Goal: Task Accomplishment & Management: Manage account settings

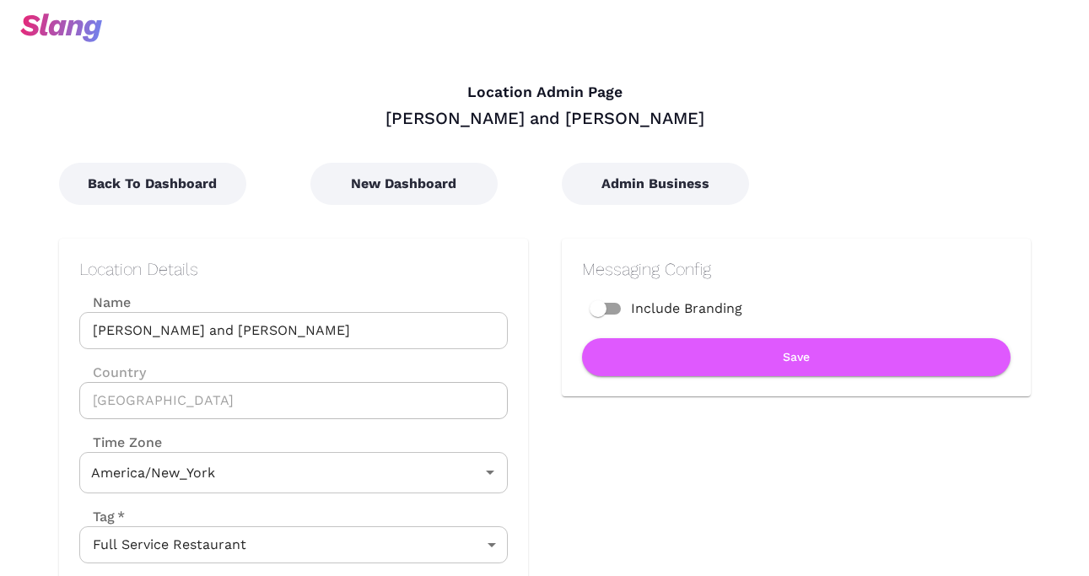
type input "Eastern Time"
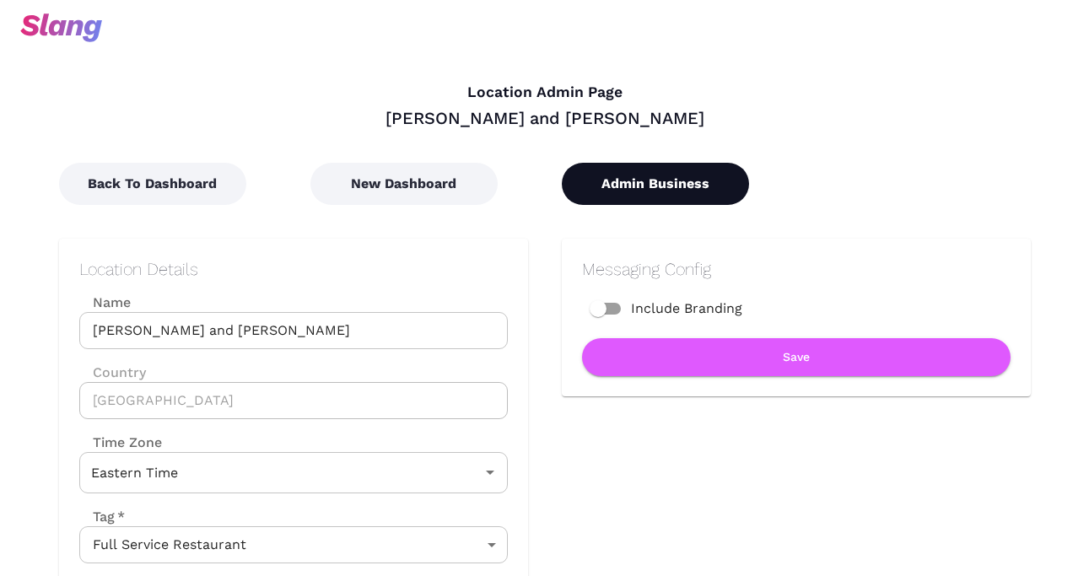
click at [674, 187] on button "Admin Business" at bounding box center [655, 184] width 187 height 42
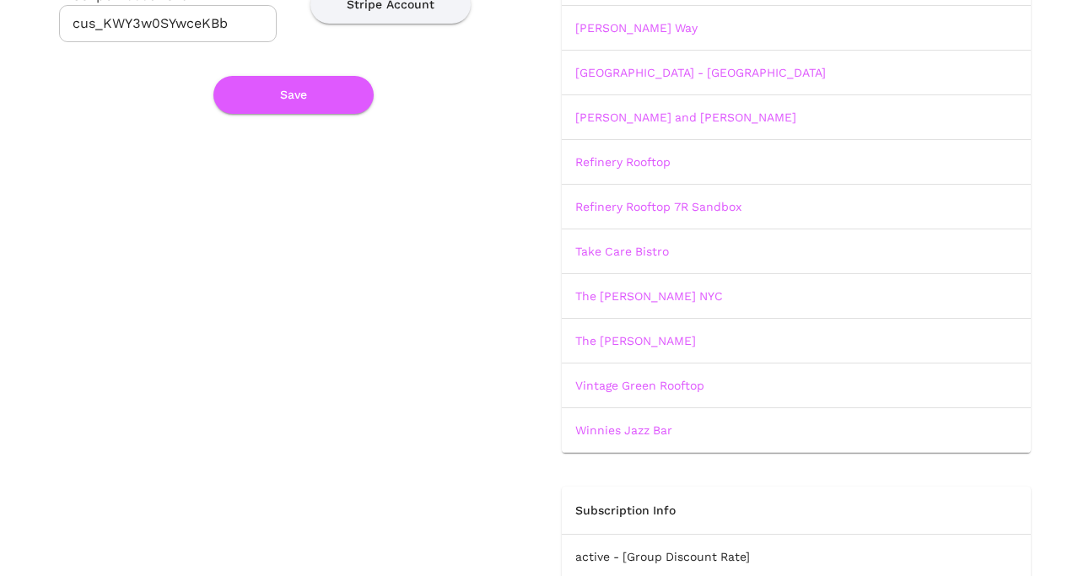
scroll to position [295, 0]
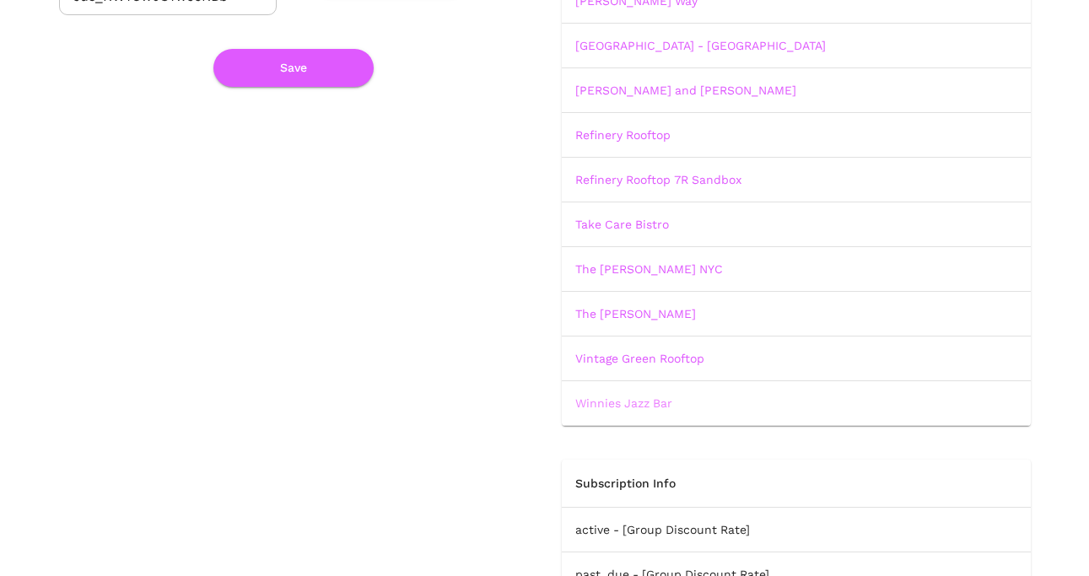
click at [626, 397] on link "Winnies Jazz Bar" at bounding box center [624, 404] width 97 height 14
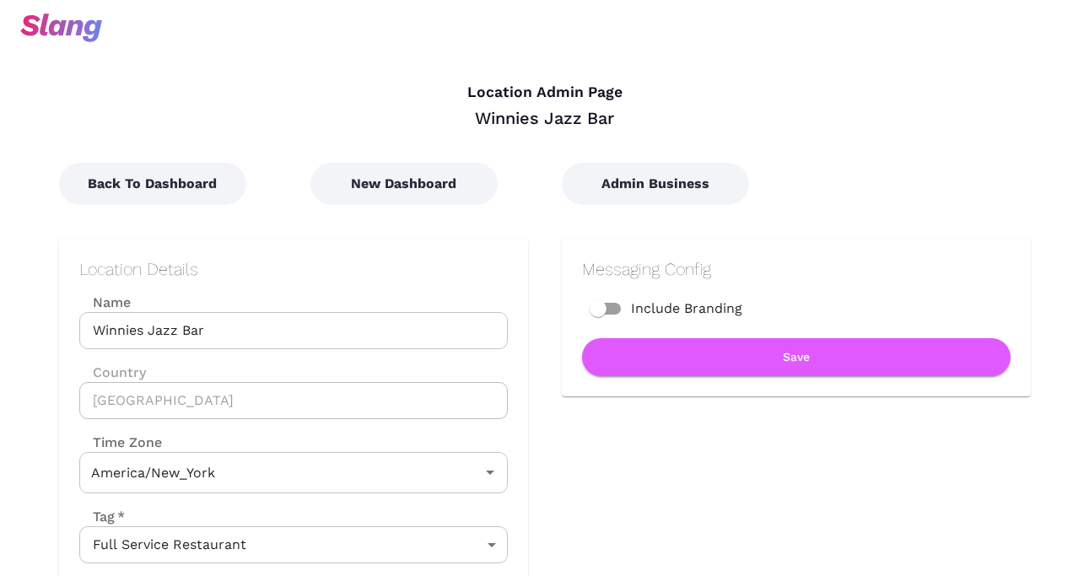
type input "Eastern Time"
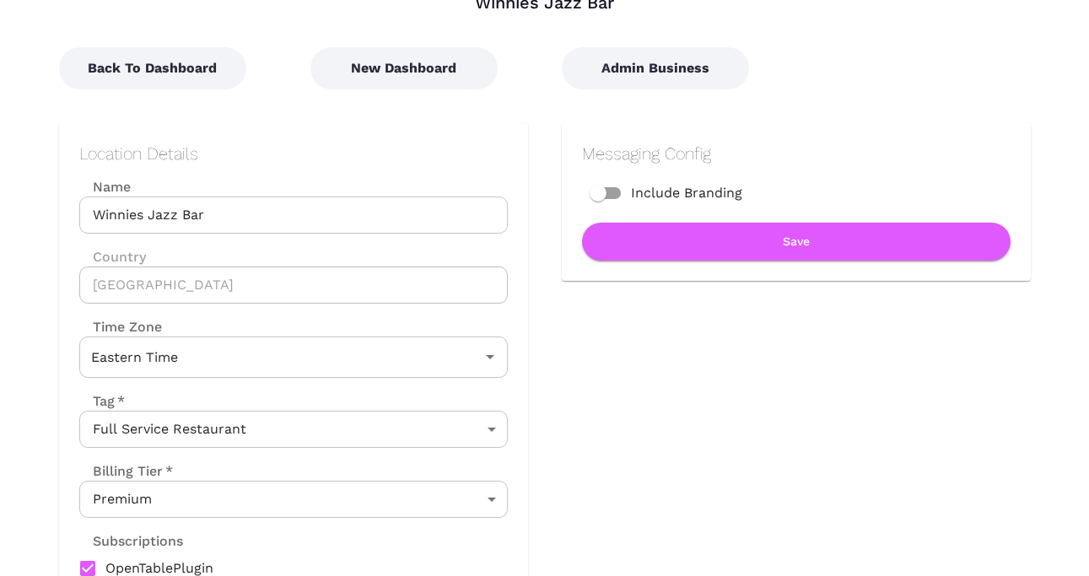
scroll to position [3, 0]
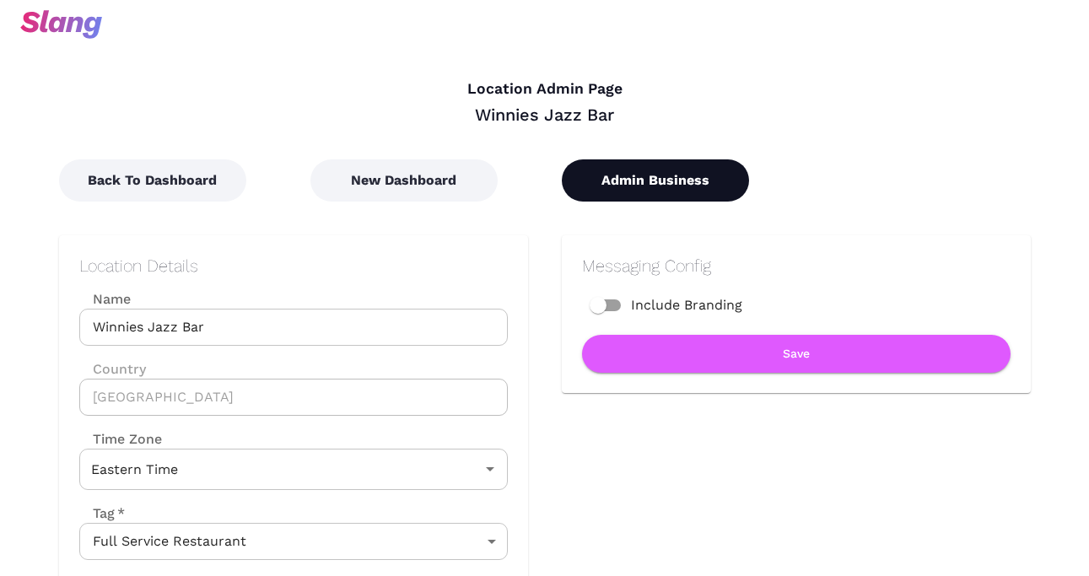
click at [641, 166] on button "Admin Business" at bounding box center [655, 180] width 187 height 42
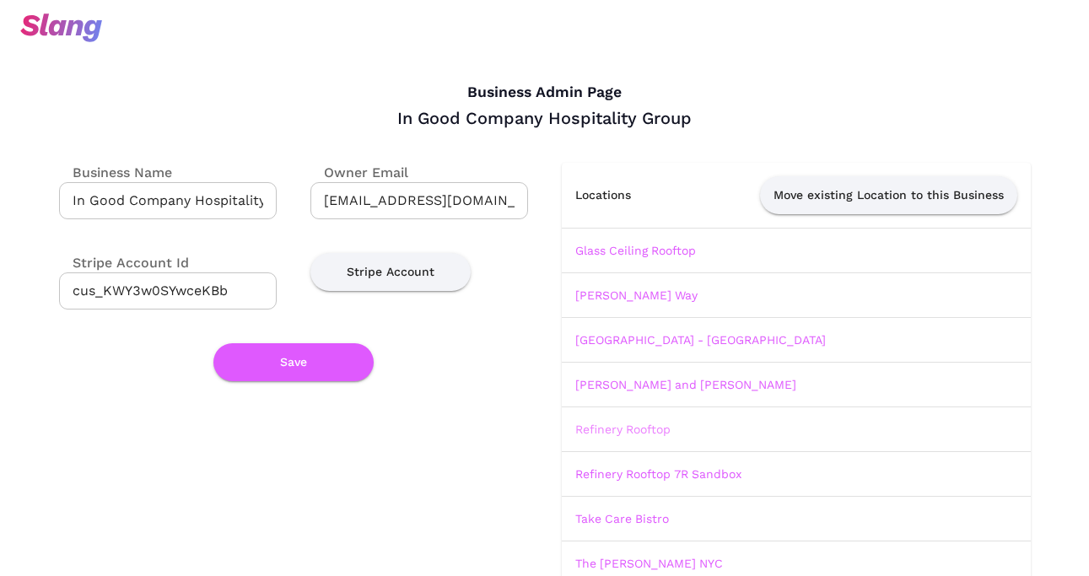
click at [623, 429] on link "Refinery Rooftop" at bounding box center [623, 430] width 95 height 14
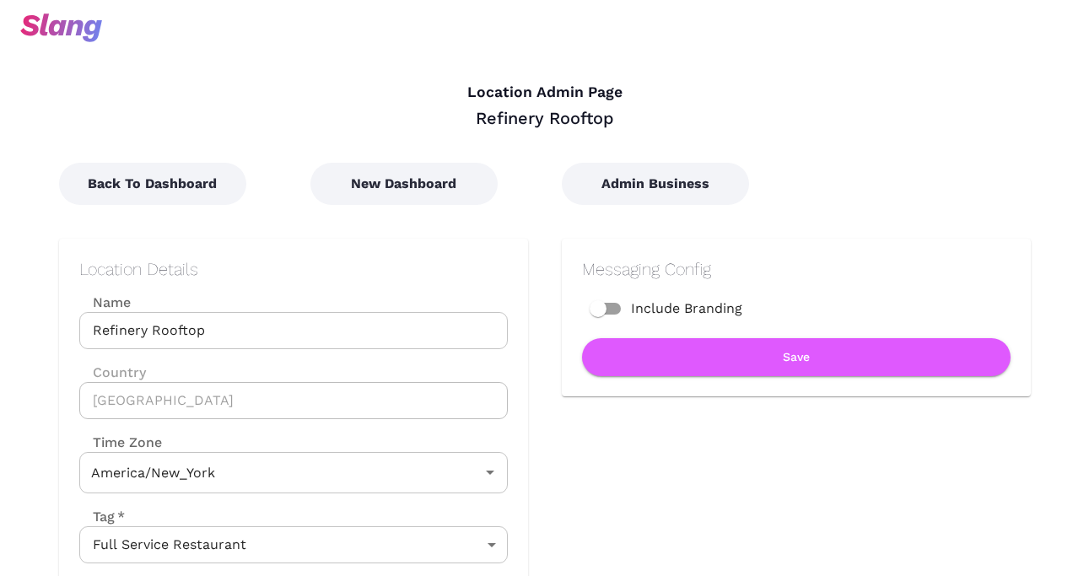
type input "Eastern Time"
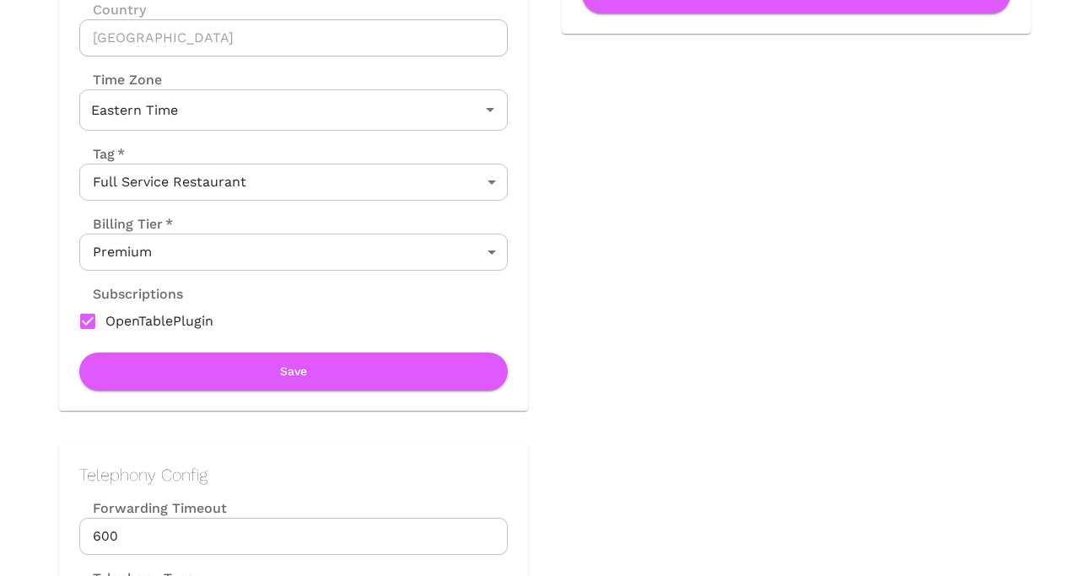
scroll to position [449, 0]
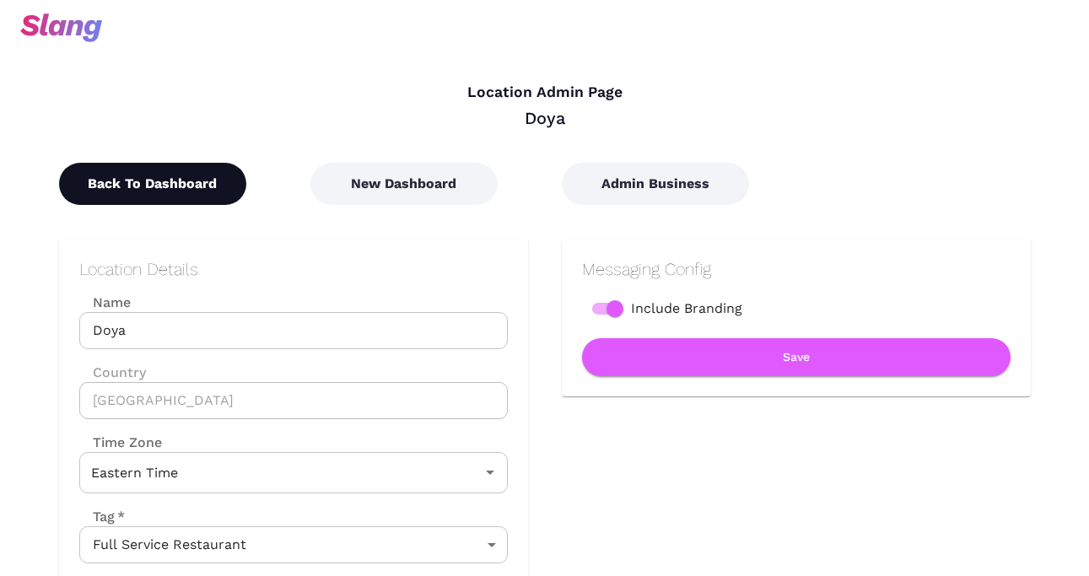
click at [174, 184] on button "Back To Dashboard" at bounding box center [152, 184] width 187 height 42
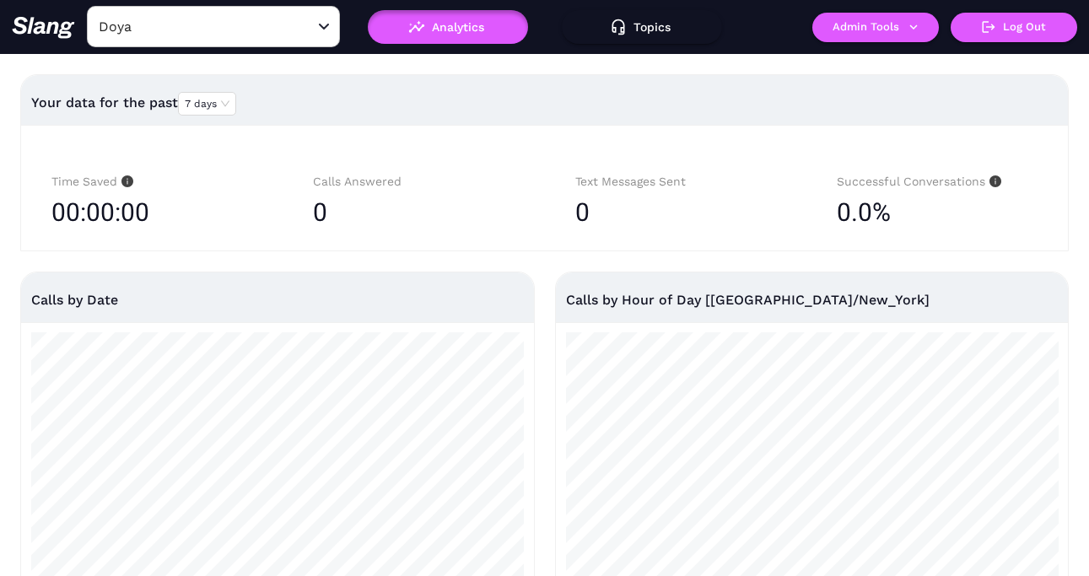
click at [210, 28] on input "Doya" at bounding box center [188, 27] width 186 height 26
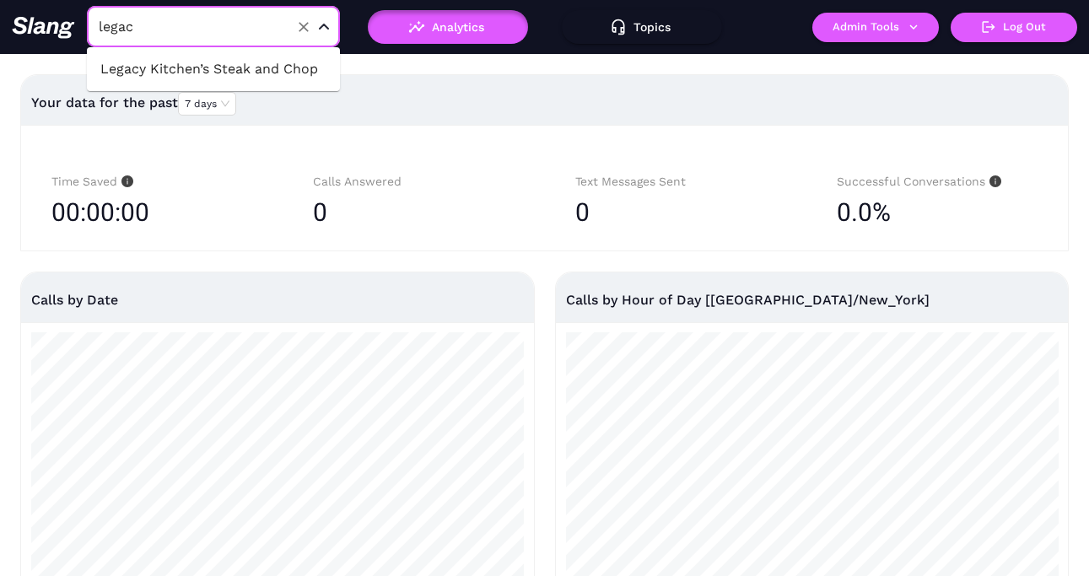
type input "legacy"
click at [212, 65] on li "Legacy Kitchen’s Steak and Chop" at bounding box center [213, 69] width 253 height 30
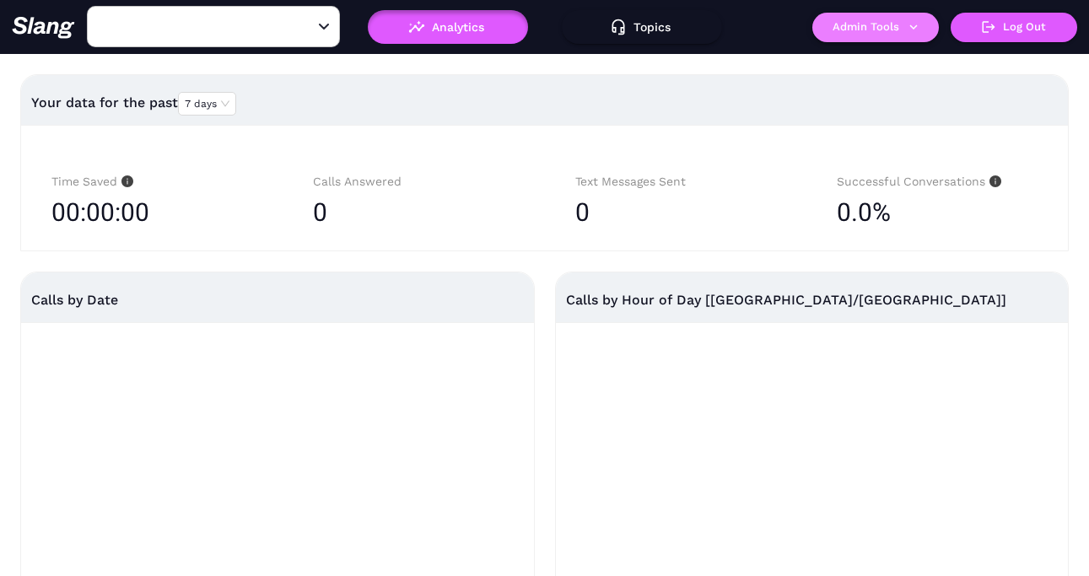
type input "Legacy Kitchen’s Steak and Chop"
click at [888, 34] on button "Admin Tools" at bounding box center [876, 28] width 127 height 30
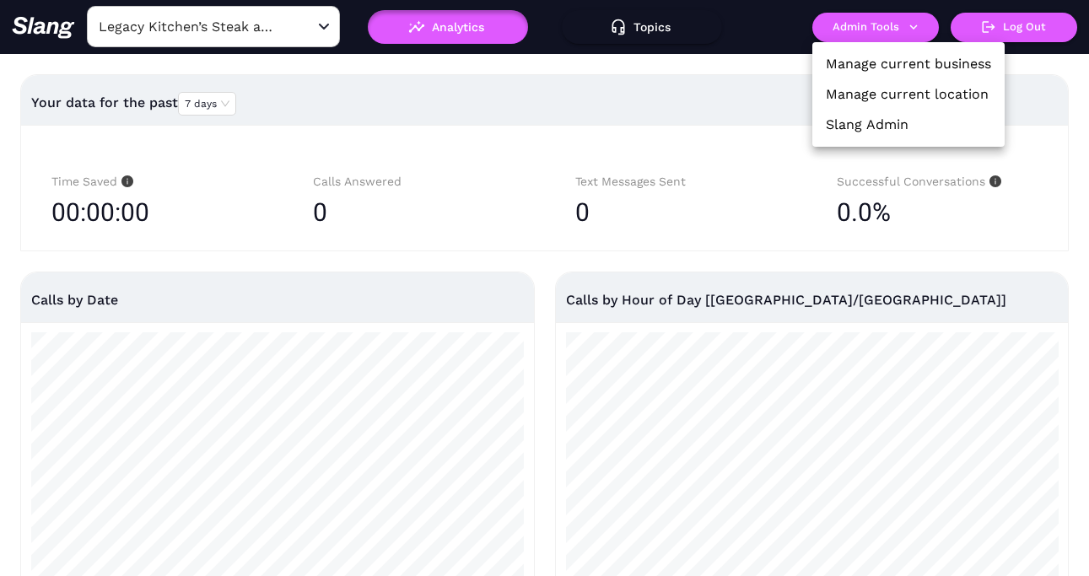
click at [879, 88] on link "Manage current location" at bounding box center [907, 94] width 163 height 20
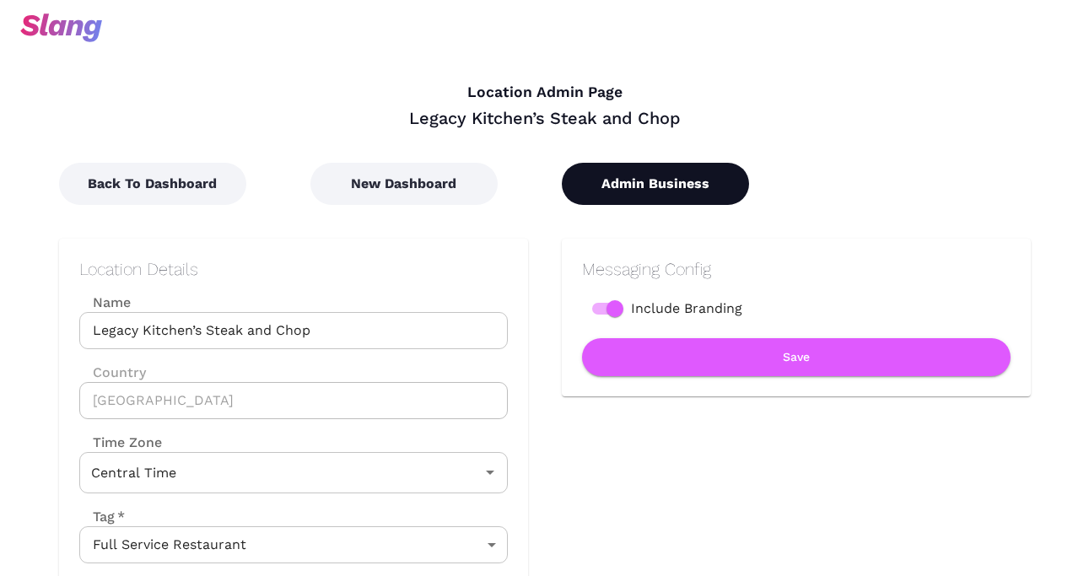
click at [676, 180] on button "Admin Business" at bounding box center [655, 184] width 187 height 42
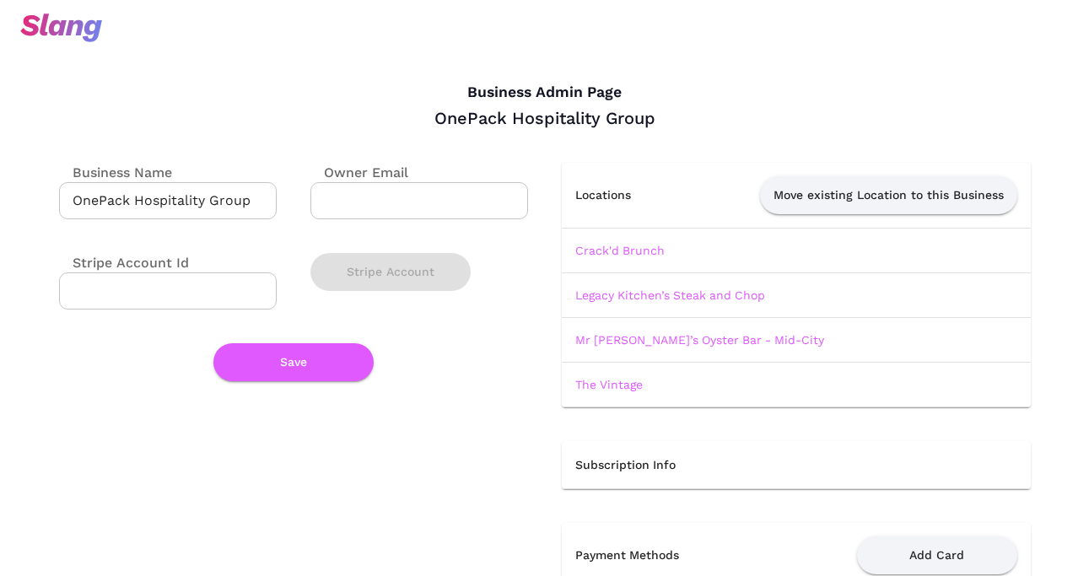
click at [401, 213] on input "Owner Email" at bounding box center [420, 200] width 218 height 37
paste input "[PERSON_NAME][EMAIL_ADDRESS][DOMAIN_NAME]"
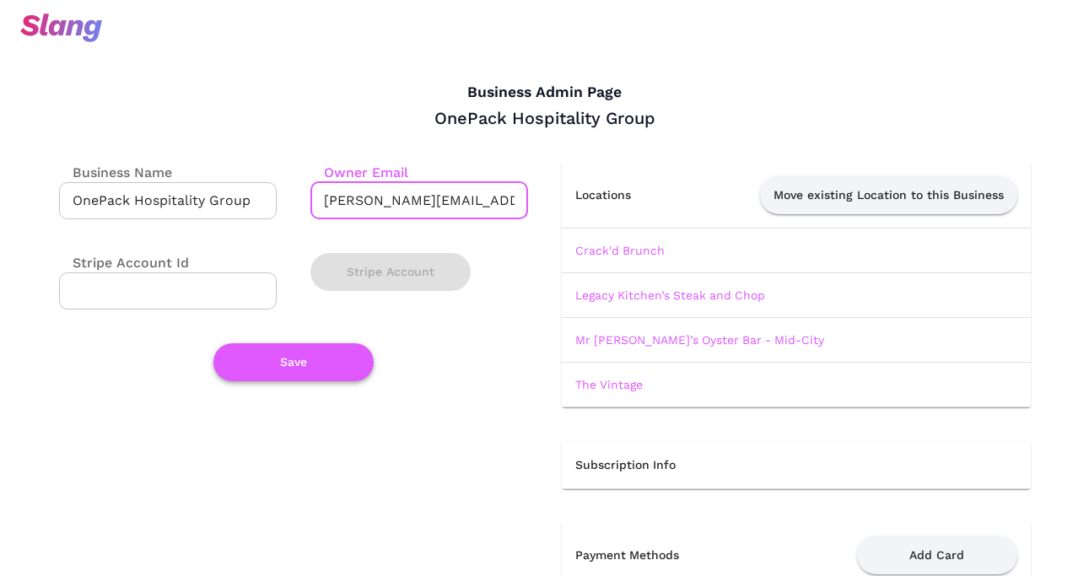
type input "[PERSON_NAME][EMAIL_ADDRESS][DOMAIN_NAME]"
click at [300, 360] on button "Save" at bounding box center [294, 362] width 160 height 38
click at [601, 381] on link "The Vintage" at bounding box center [610, 385] width 68 height 14
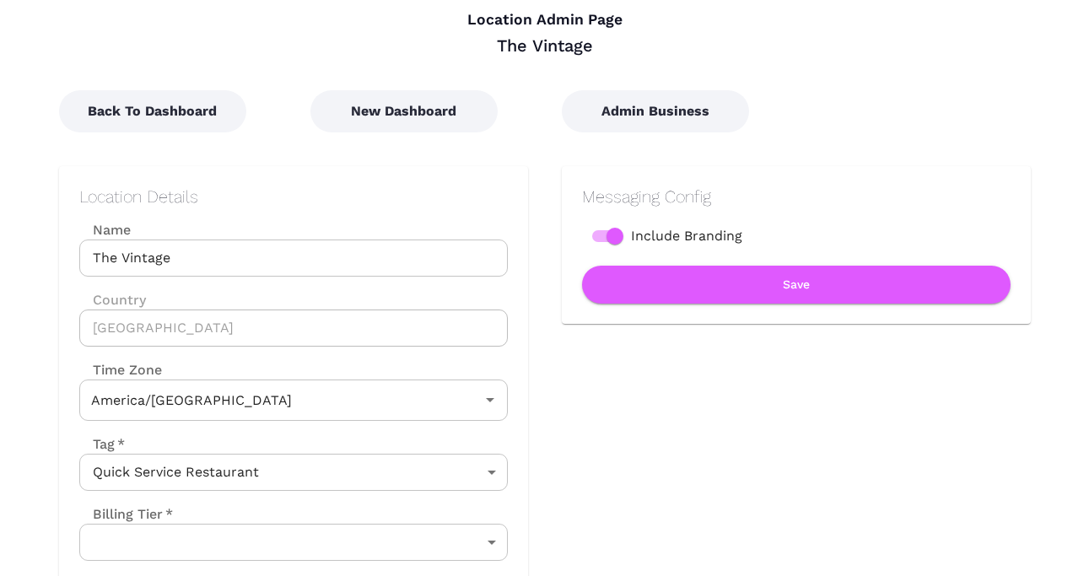
type input "Central Time"
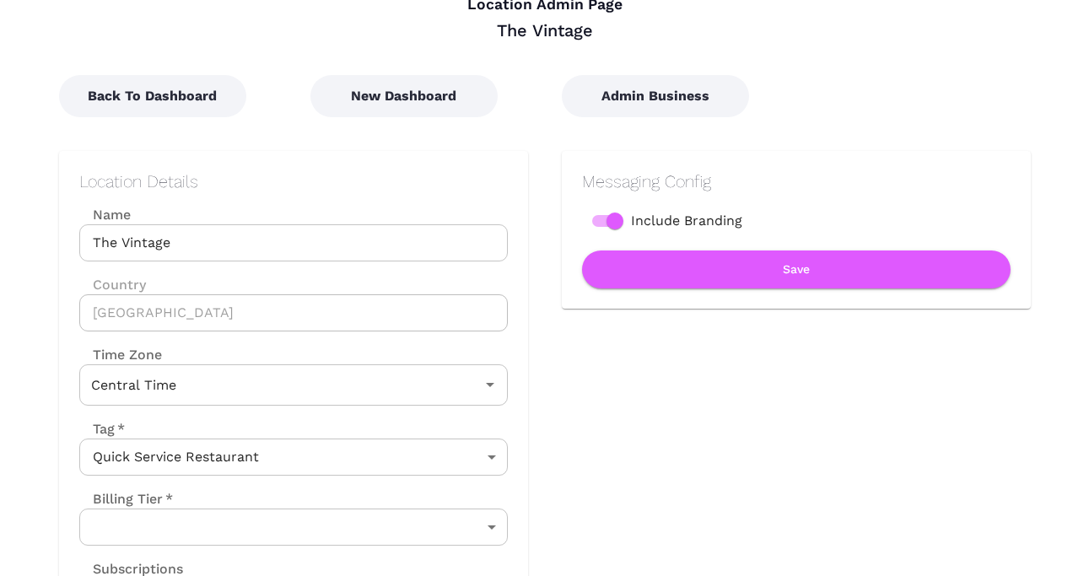
scroll to position [218, 0]
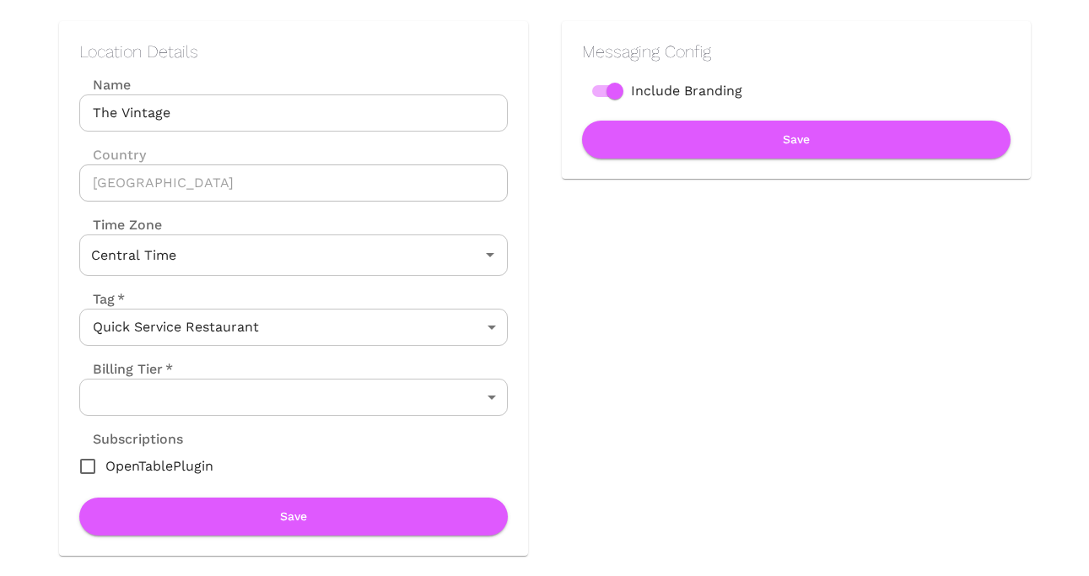
click at [420, 359] on body "Location Admin Page The Vintage Back To Dashboard New Dashboard Admin Business …" at bounding box center [544, 70] width 1089 height 576
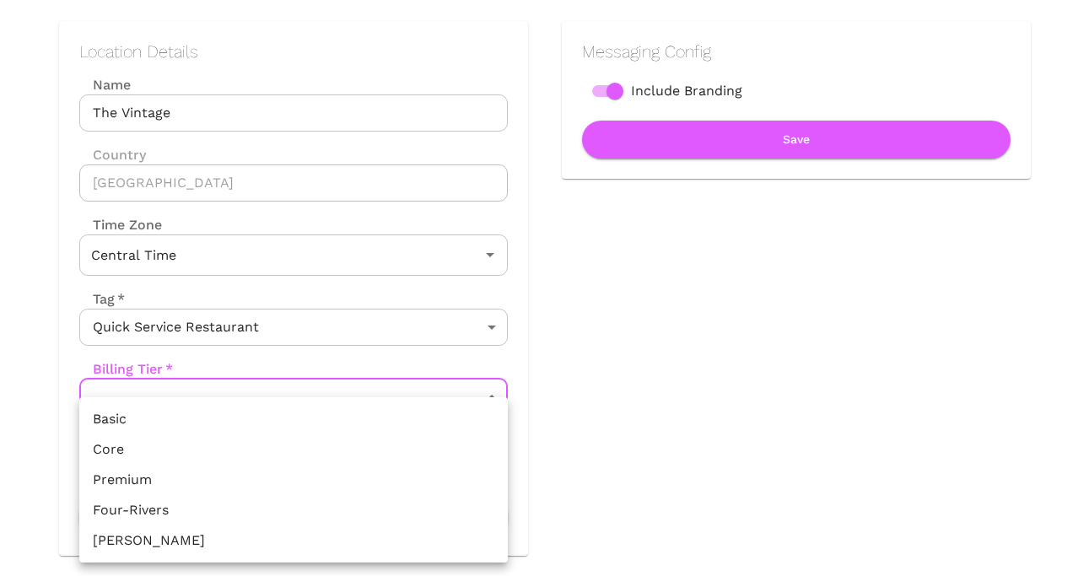
click at [722, 318] on div at bounding box center [544, 288] width 1089 height 576
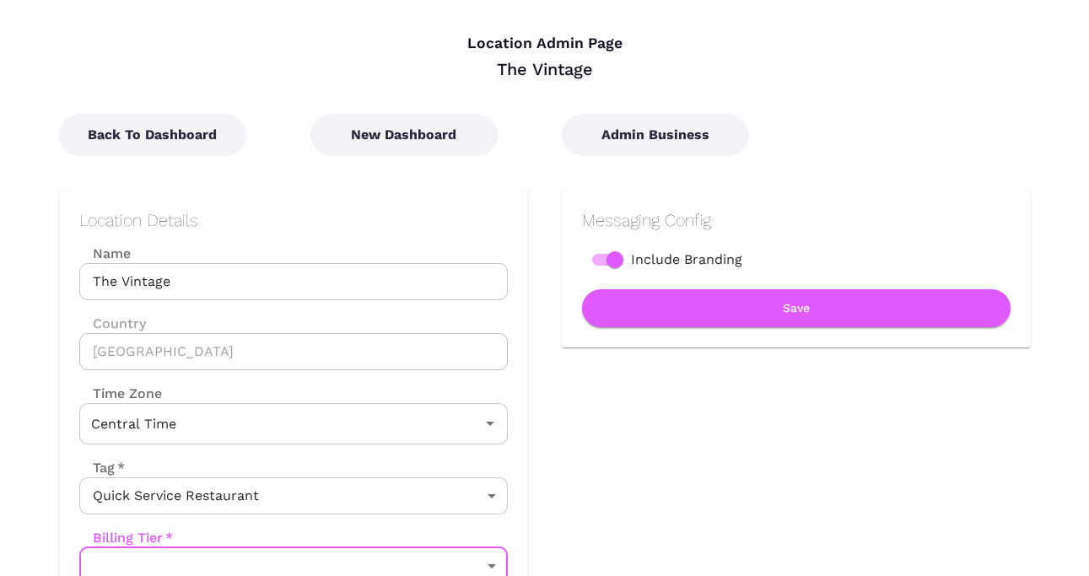
scroll to position [0, 0]
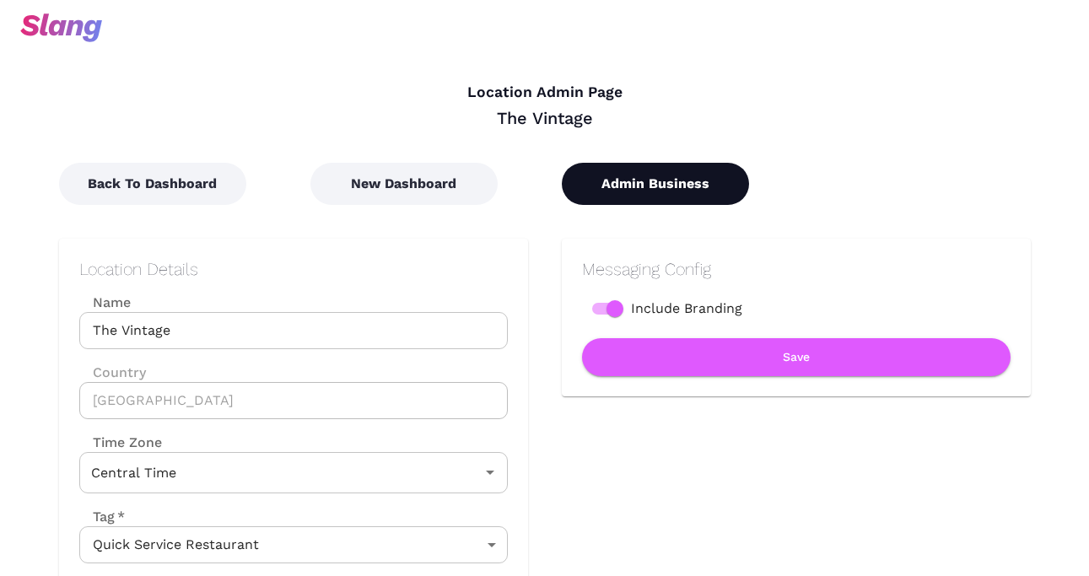
click at [627, 179] on button "Admin Business" at bounding box center [655, 184] width 187 height 42
